Goal: Information Seeking & Learning: Check status

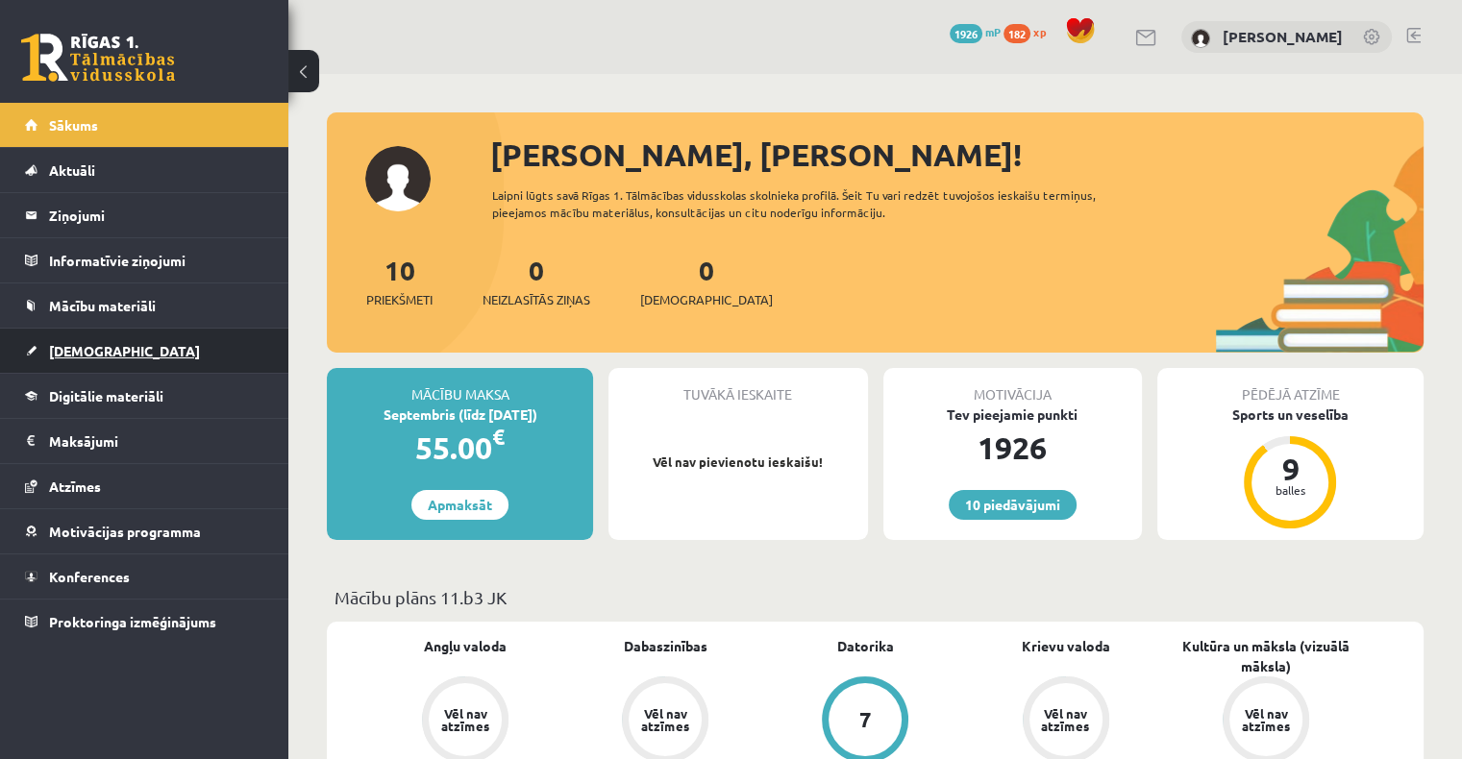
click at [84, 356] on span "[DEMOGRAPHIC_DATA]" at bounding box center [124, 350] width 151 height 17
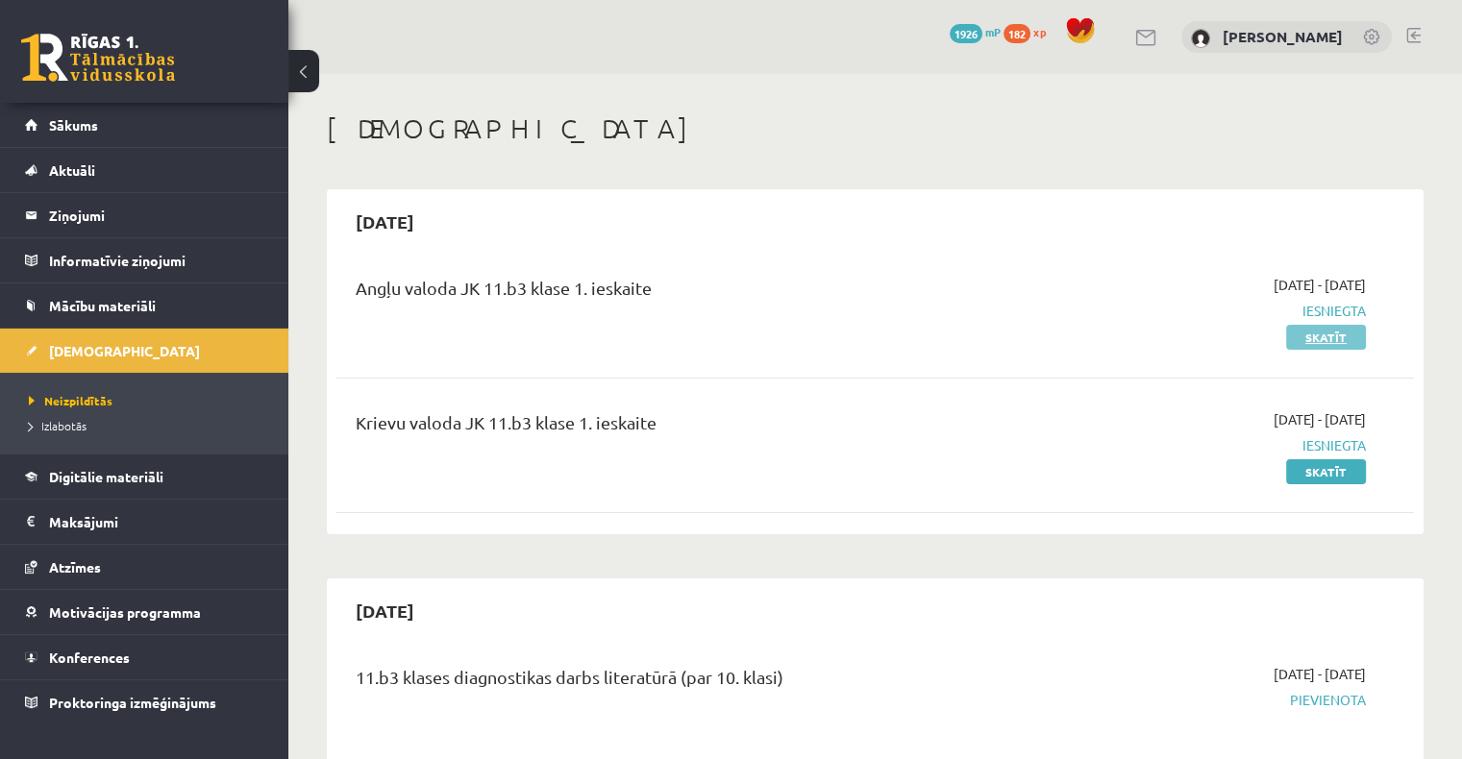
click at [1315, 341] on link "Skatīt" at bounding box center [1326, 337] width 80 height 25
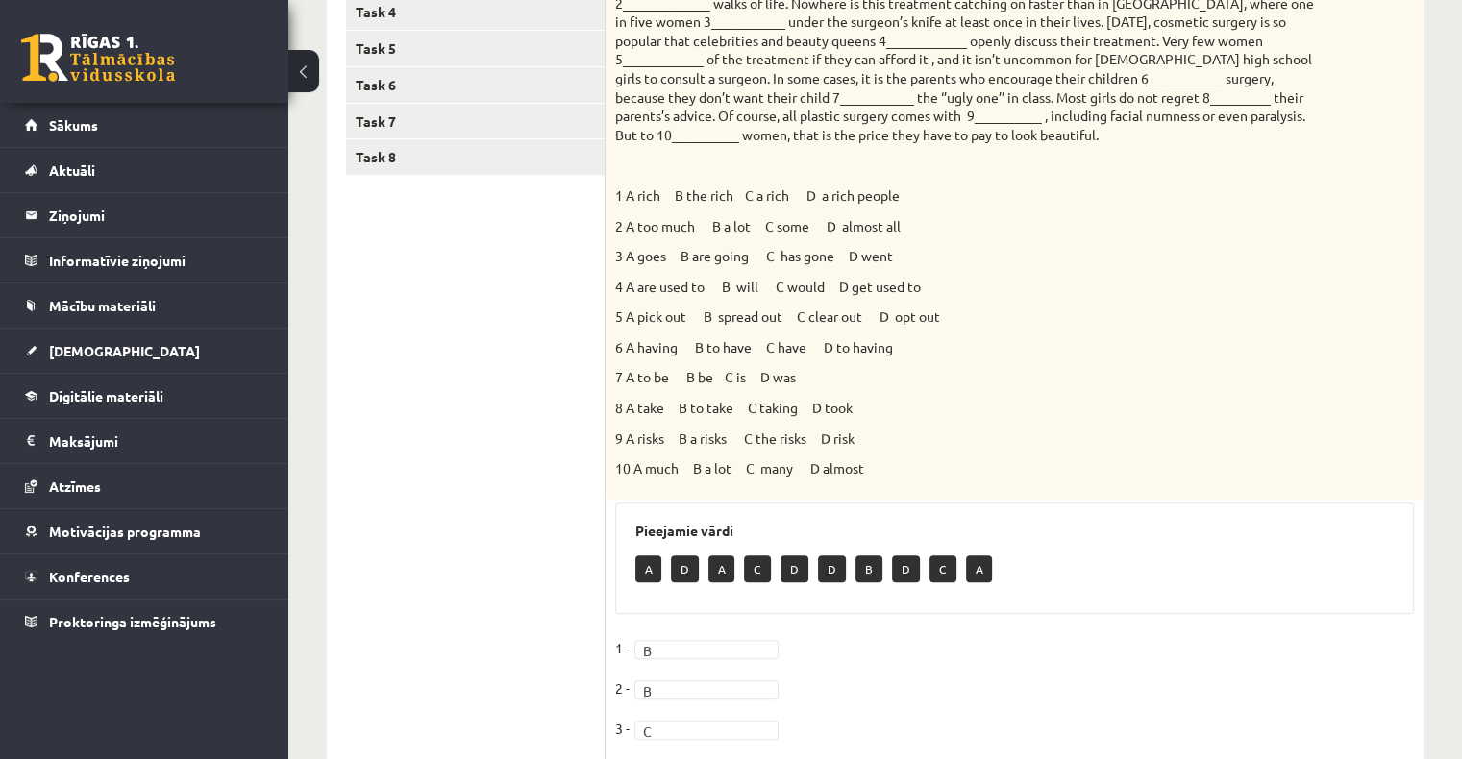
scroll to position [288, 0]
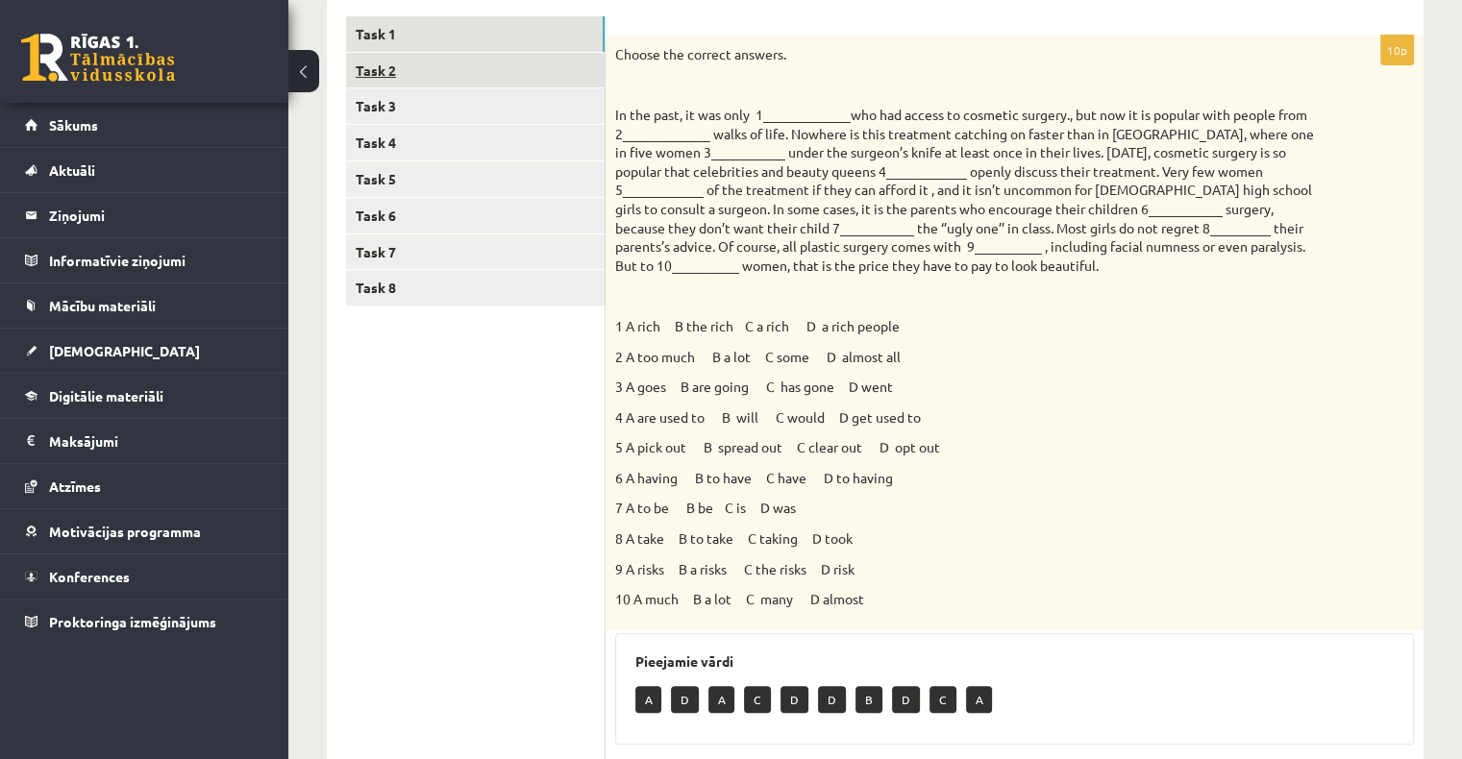
click at [460, 69] on link "Task 2" at bounding box center [475, 71] width 259 height 36
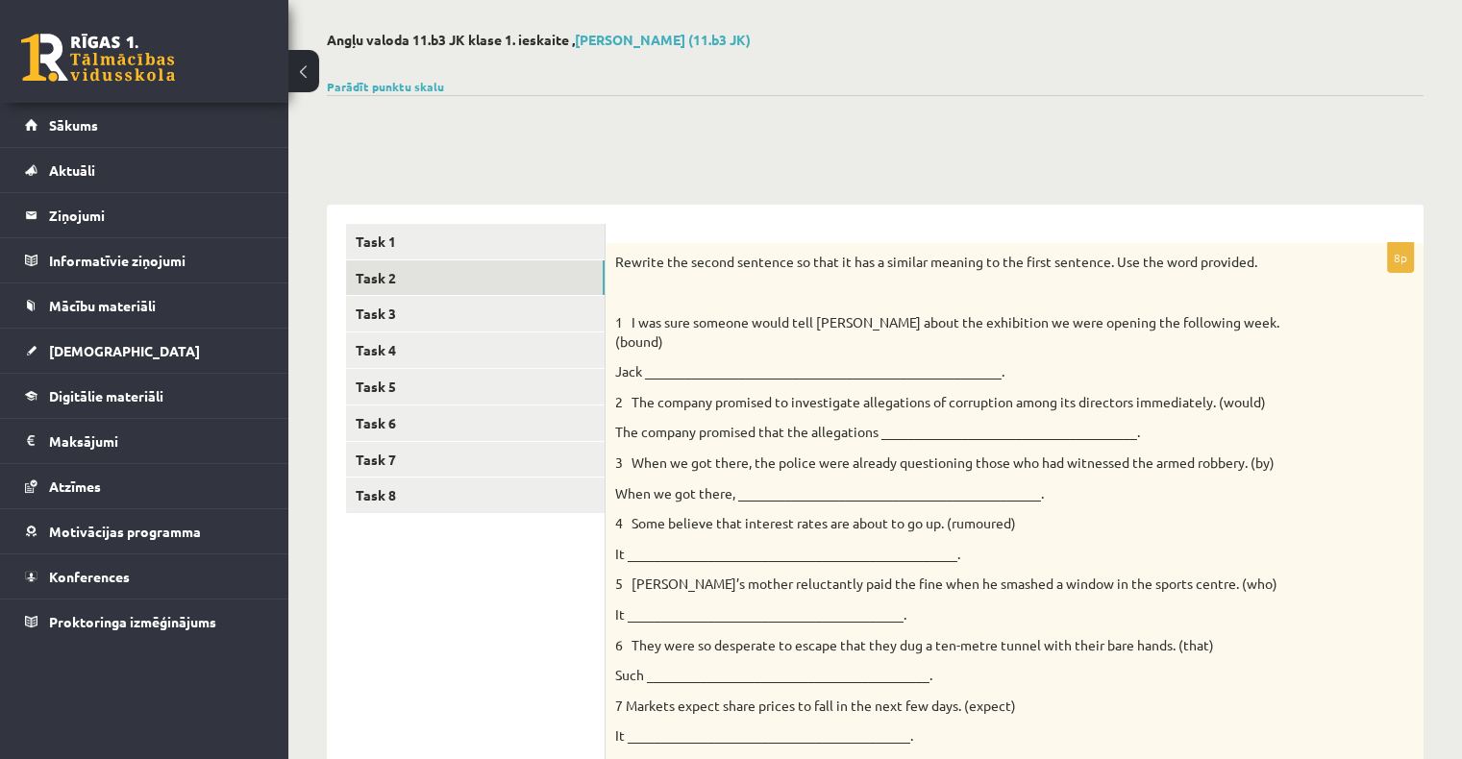
scroll to position [0, 0]
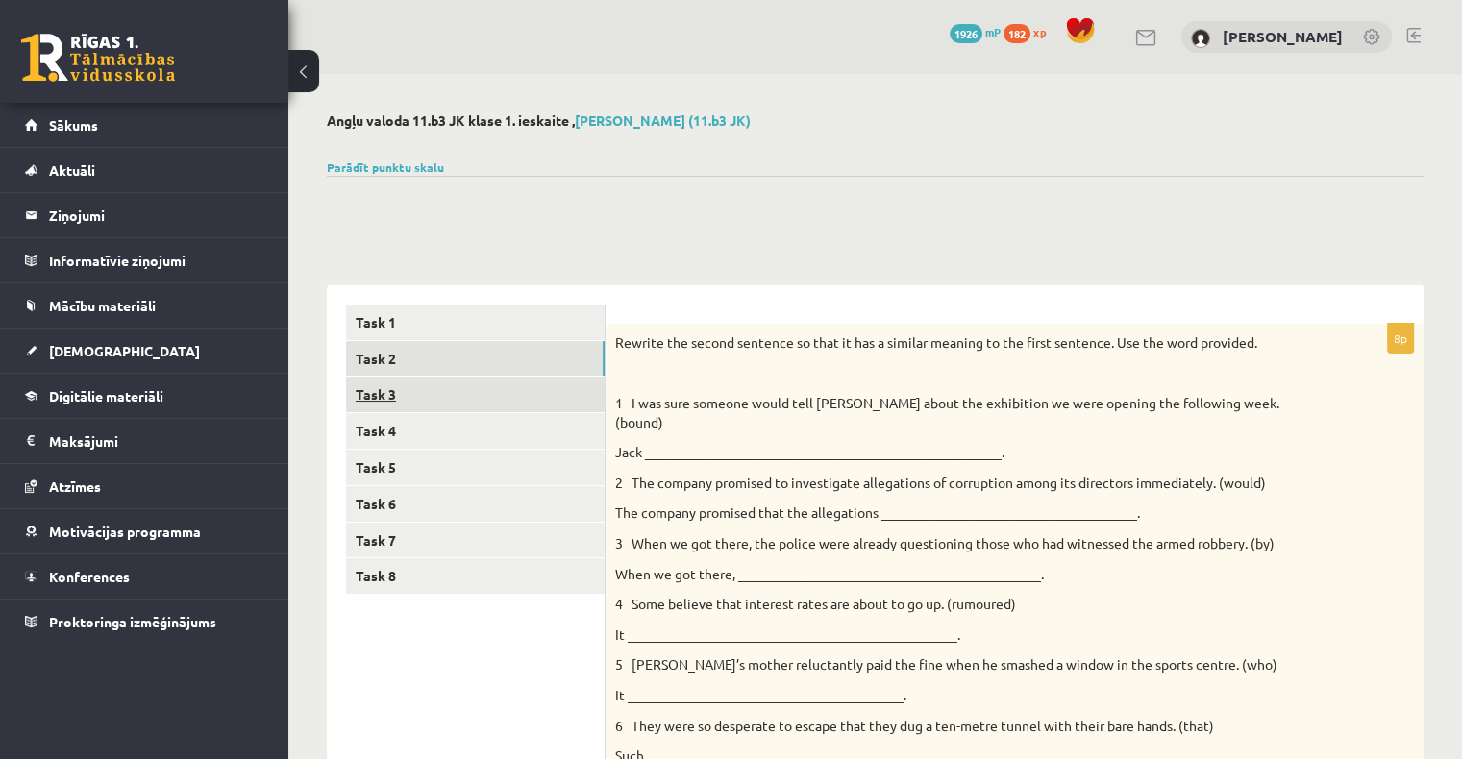
click at [481, 386] on link "Task 3" at bounding box center [475, 395] width 259 height 36
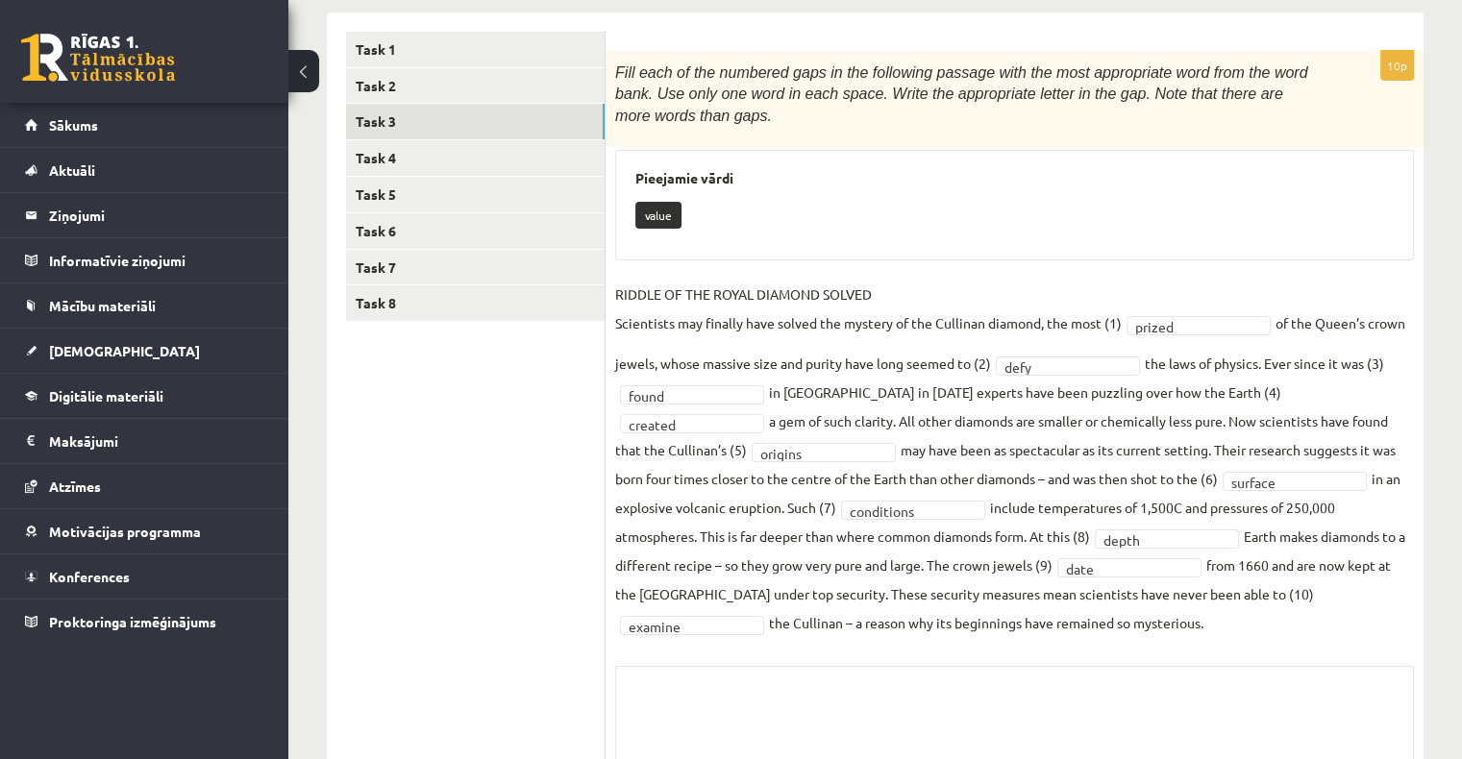
scroll to position [246, 0]
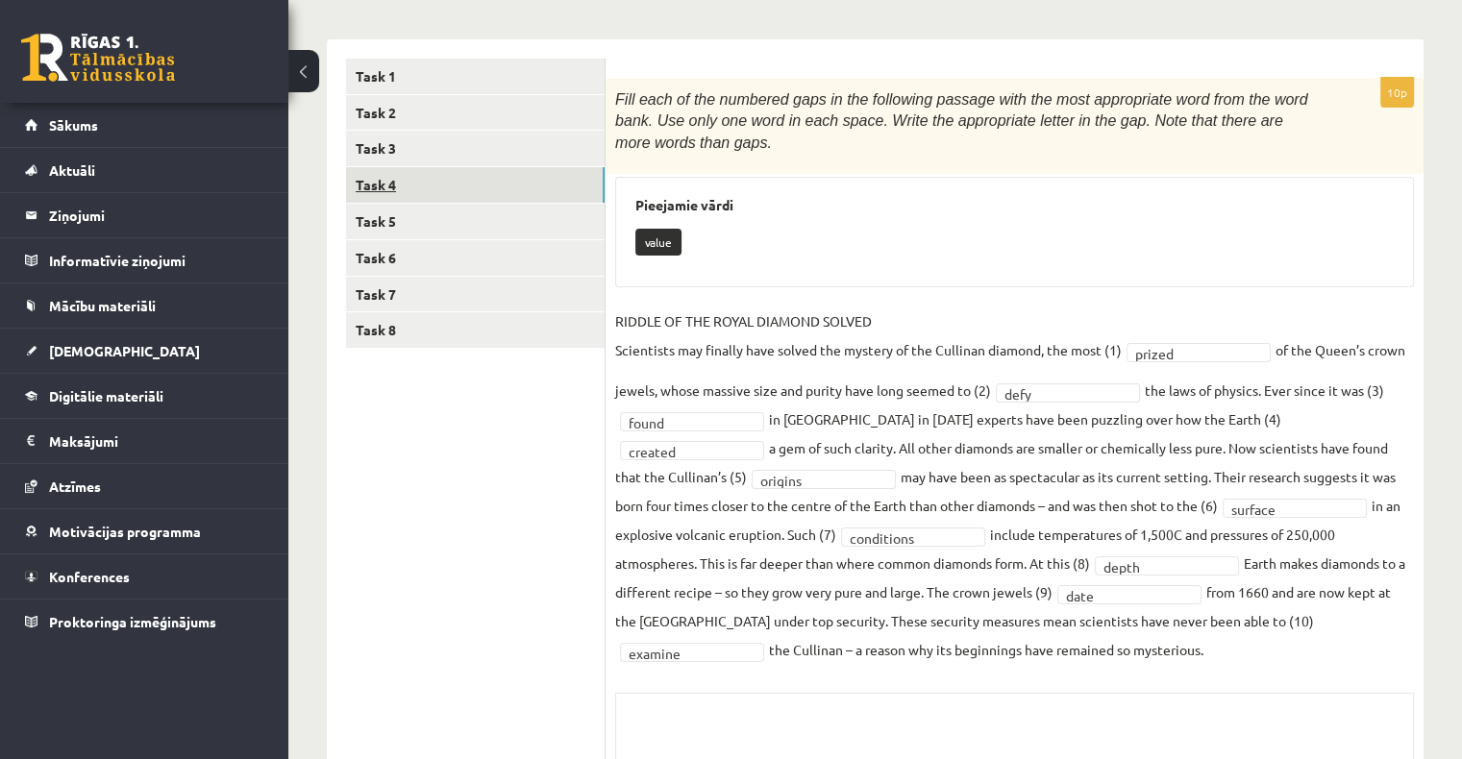
click at [449, 187] on link "Task 4" at bounding box center [475, 185] width 259 height 36
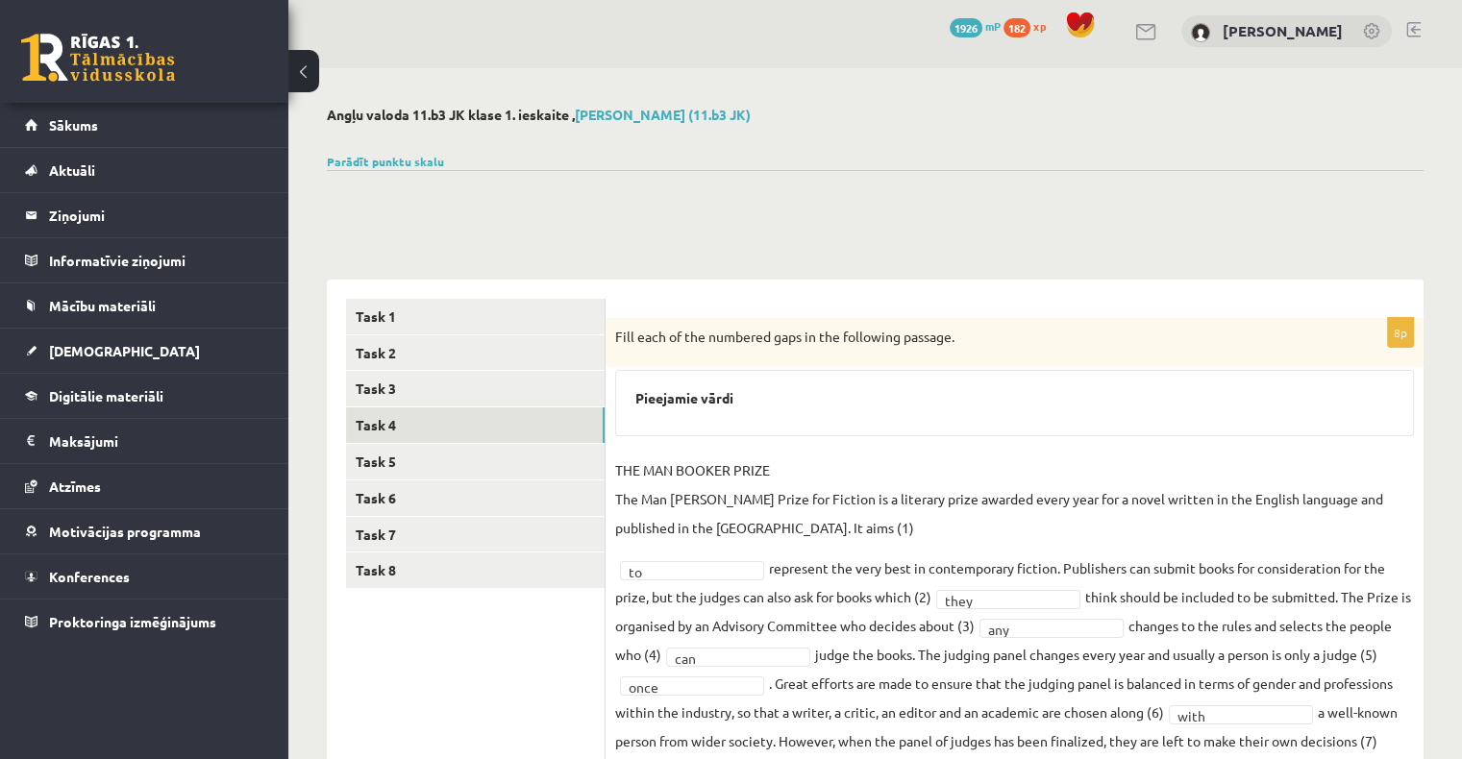
scroll to position [0, 0]
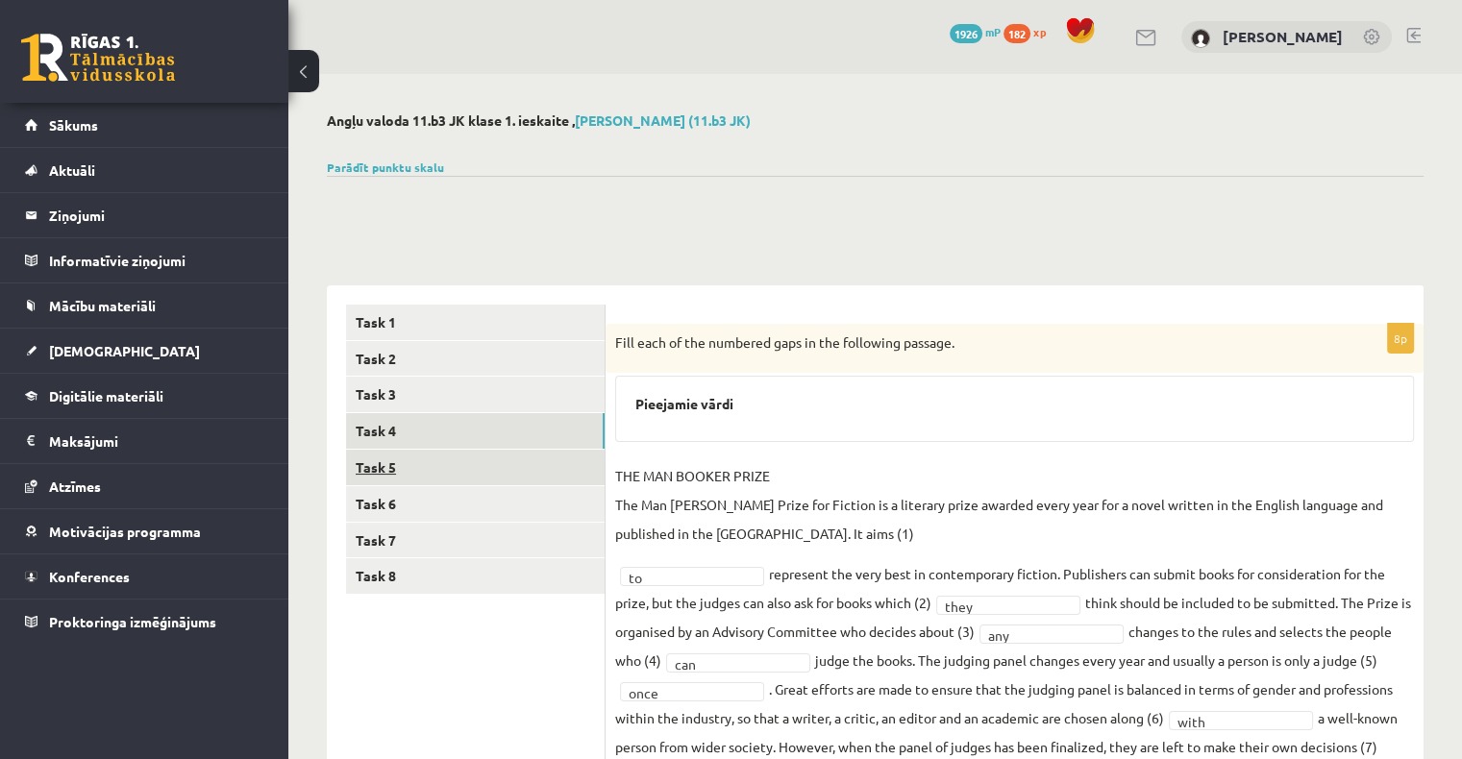
click at [457, 462] on link "Task 5" at bounding box center [475, 468] width 259 height 36
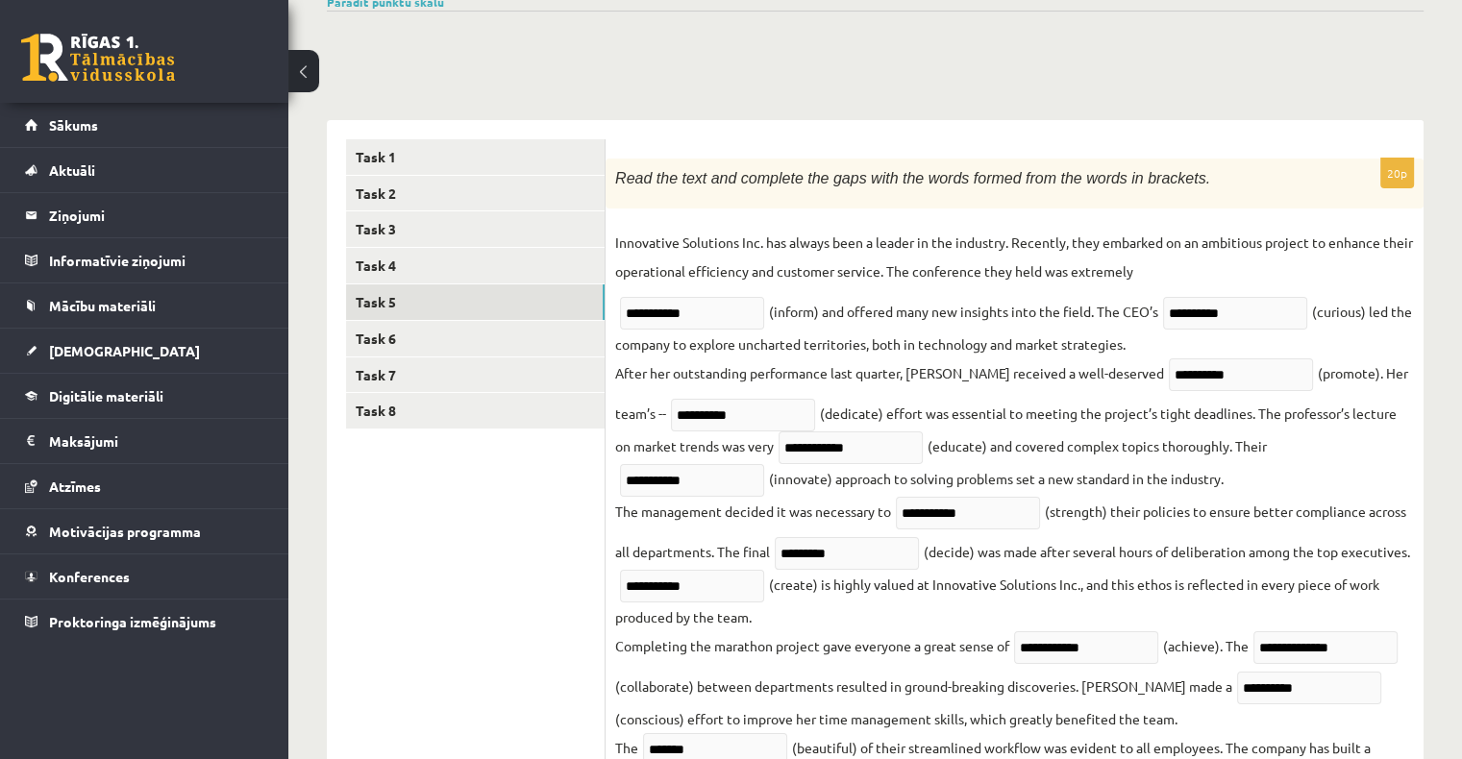
scroll to position [67, 0]
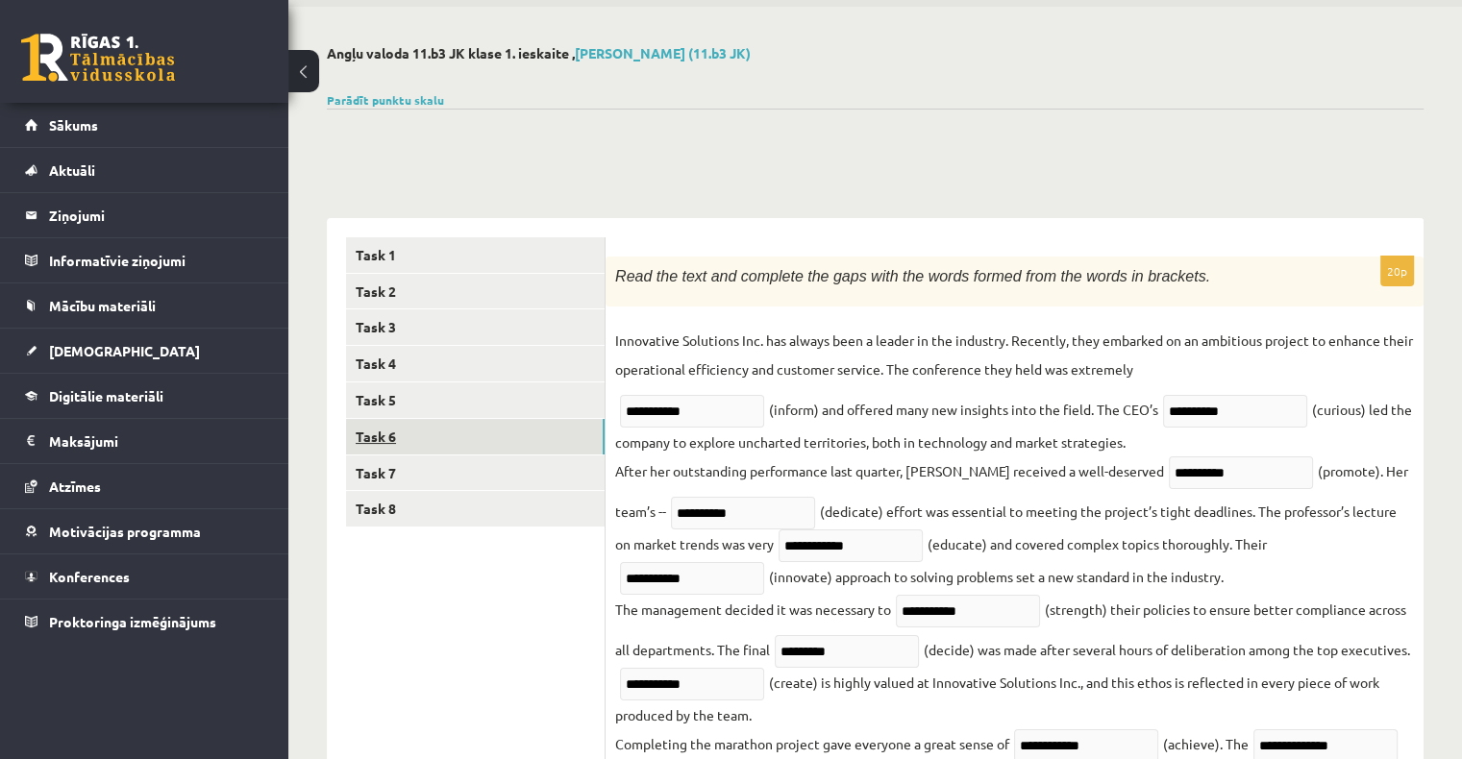
drag, startPoint x: 483, startPoint y: 439, endPoint x: 519, endPoint y: 432, distance: 37.3
click at [483, 440] on link "Task 6" at bounding box center [475, 437] width 259 height 36
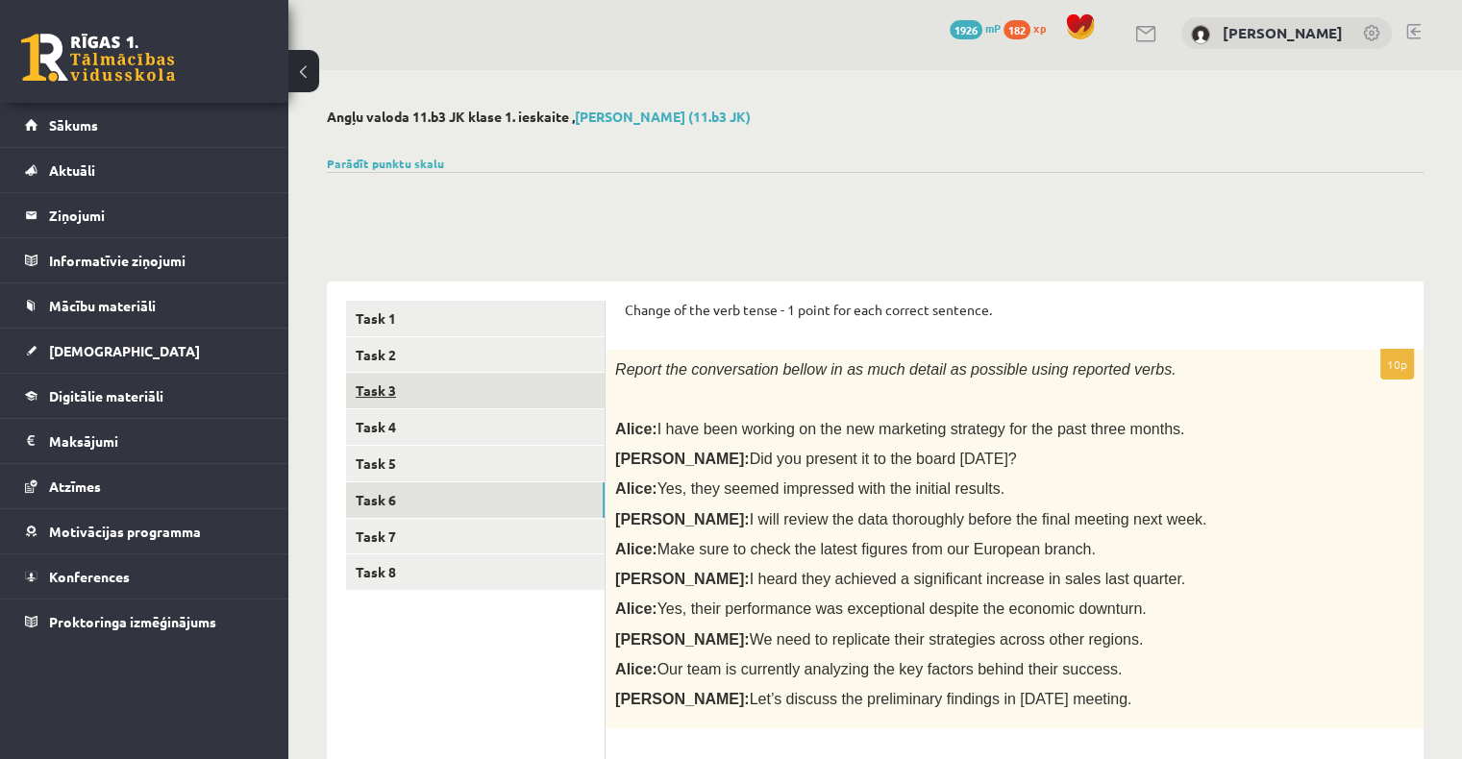
scroll to position [0, 0]
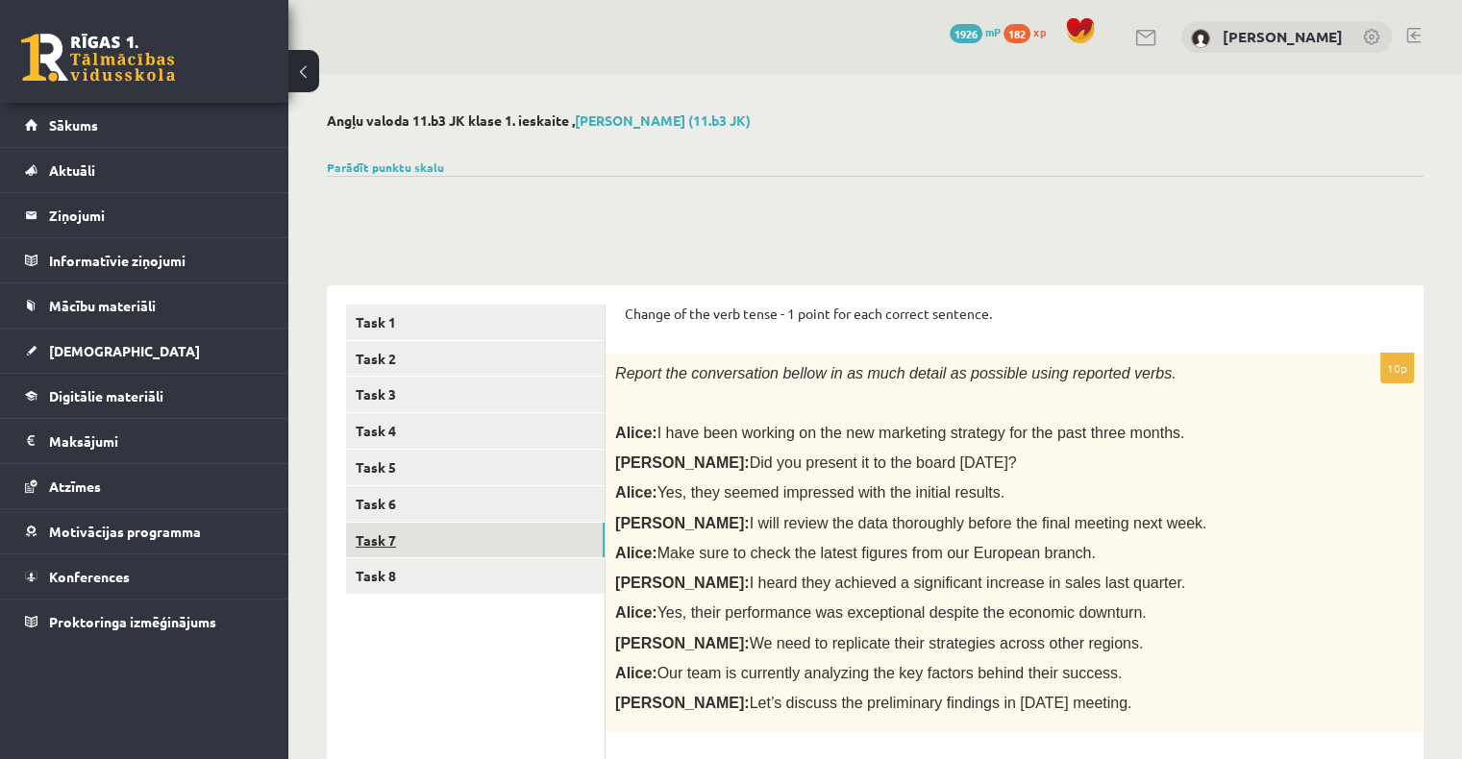
click at [418, 555] on link "Task 7" at bounding box center [475, 541] width 259 height 36
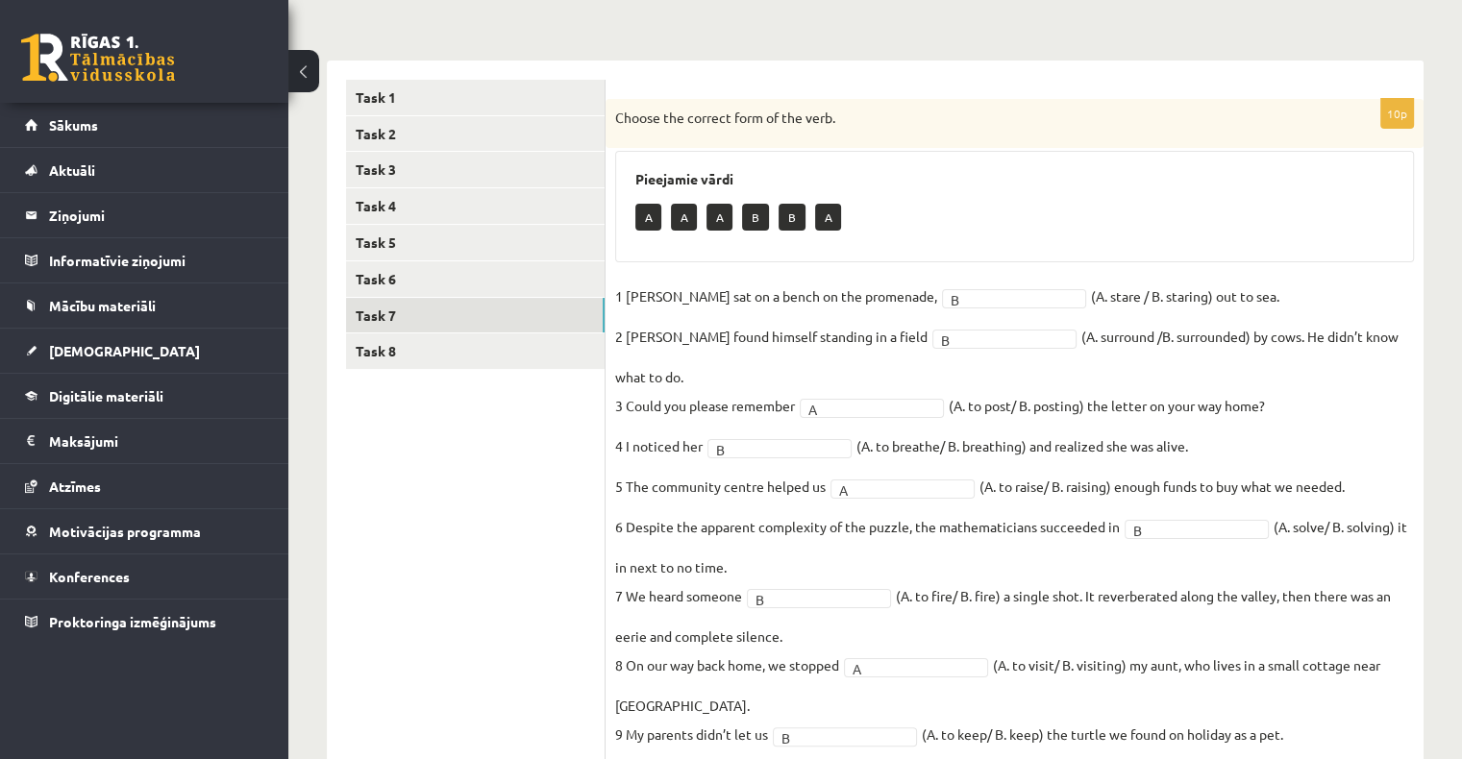
scroll to position [192, 0]
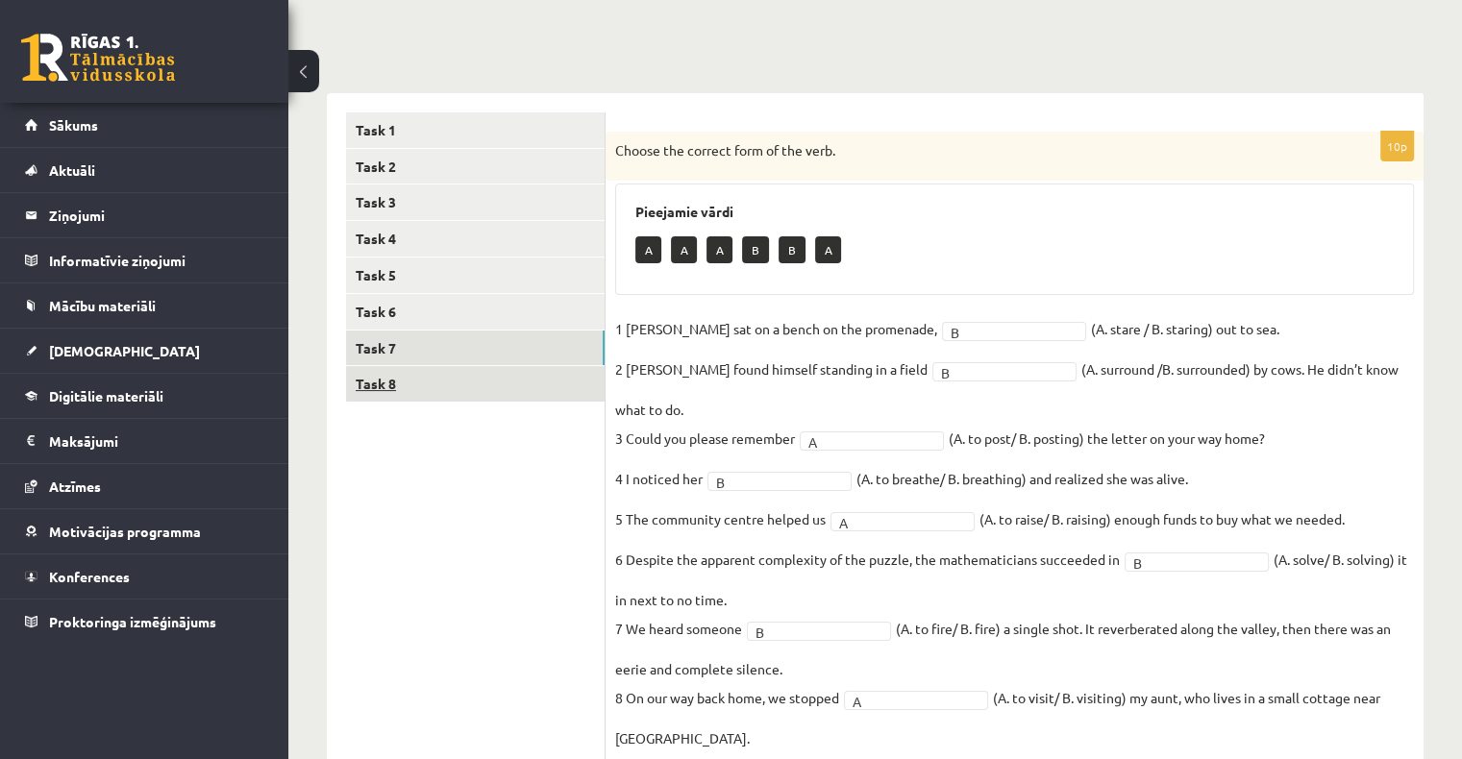
click at [437, 400] on link "Task 8" at bounding box center [475, 384] width 259 height 36
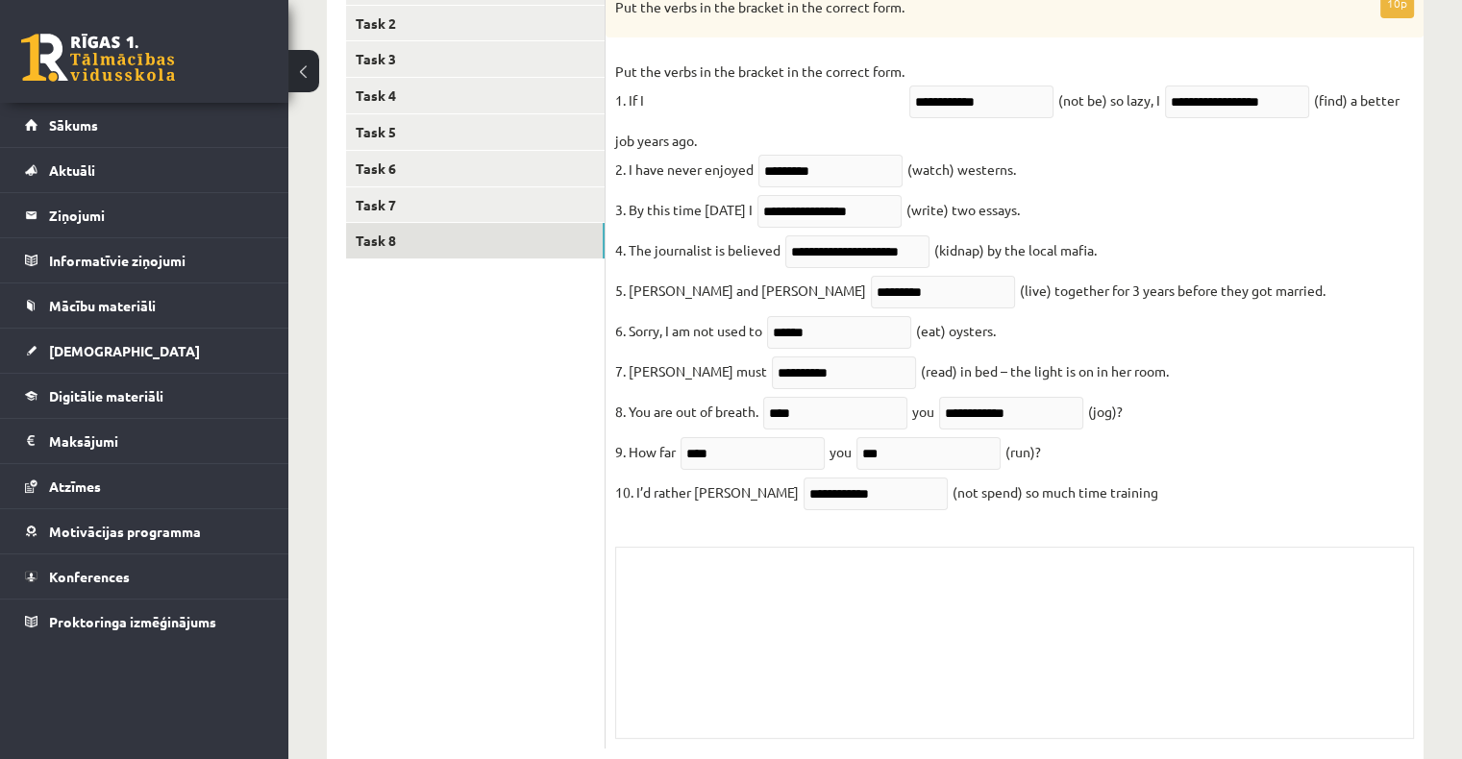
scroll to position [303, 0]
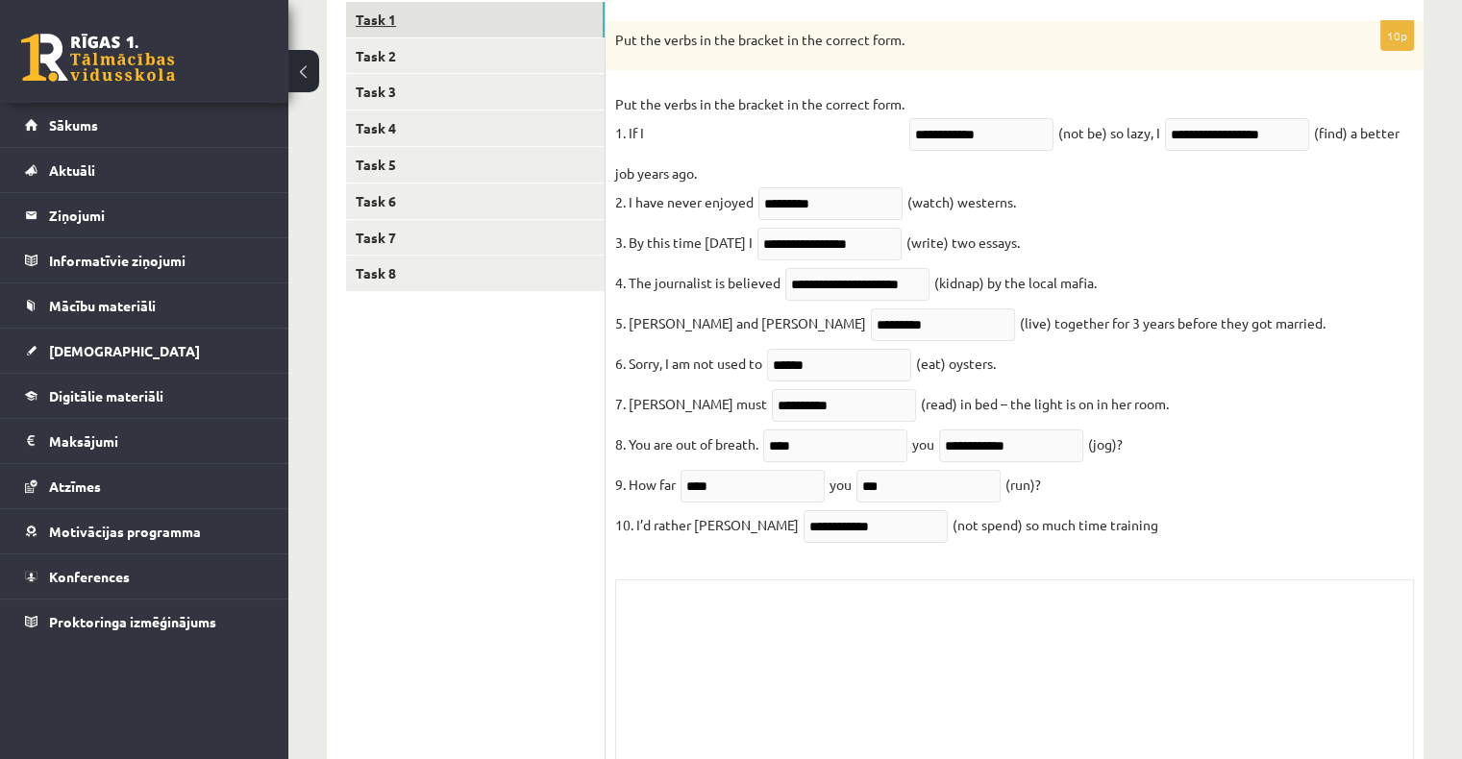
click at [485, 15] on link "Task 1" at bounding box center [475, 20] width 259 height 36
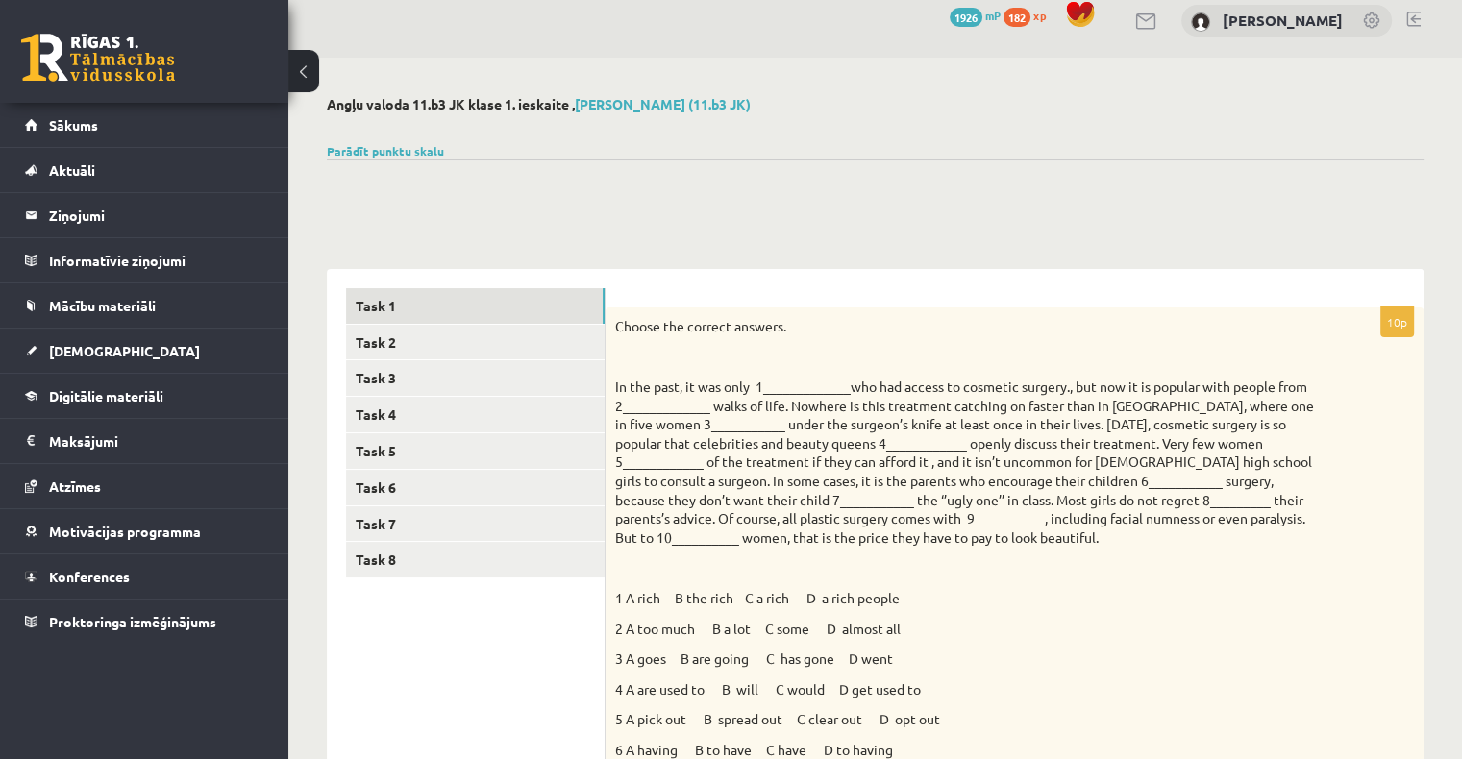
scroll to position [14, 0]
